Goal: Go to known website: Access a specific website the user already knows

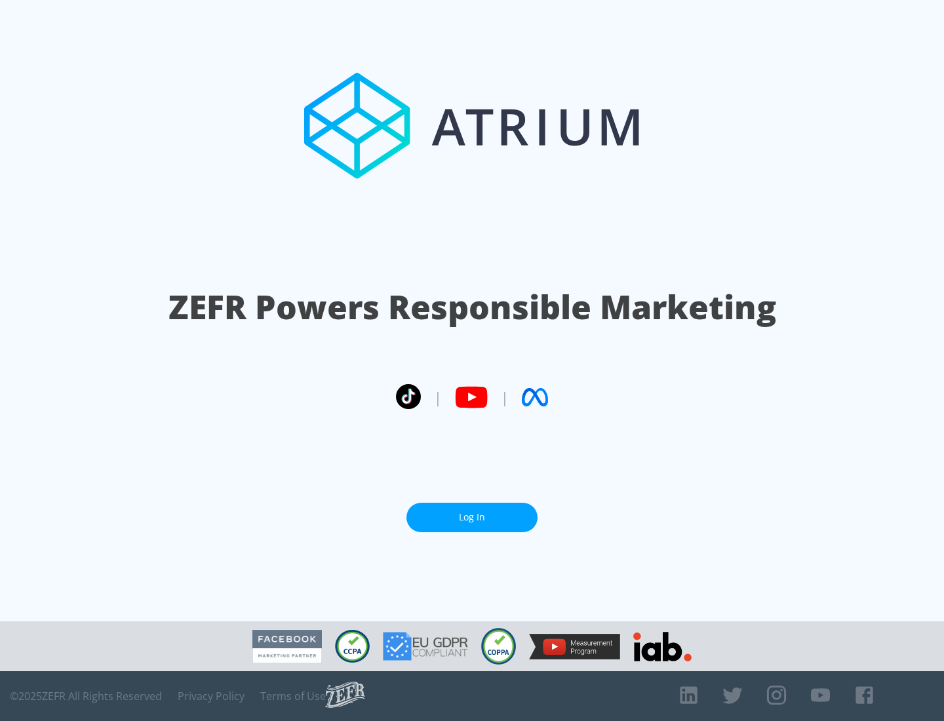
click at [472, 517] on link "Log In" at bounding box center [471, 517] width 131 height 29
